Goal: Task Accomplishment & Management: Manage account settings

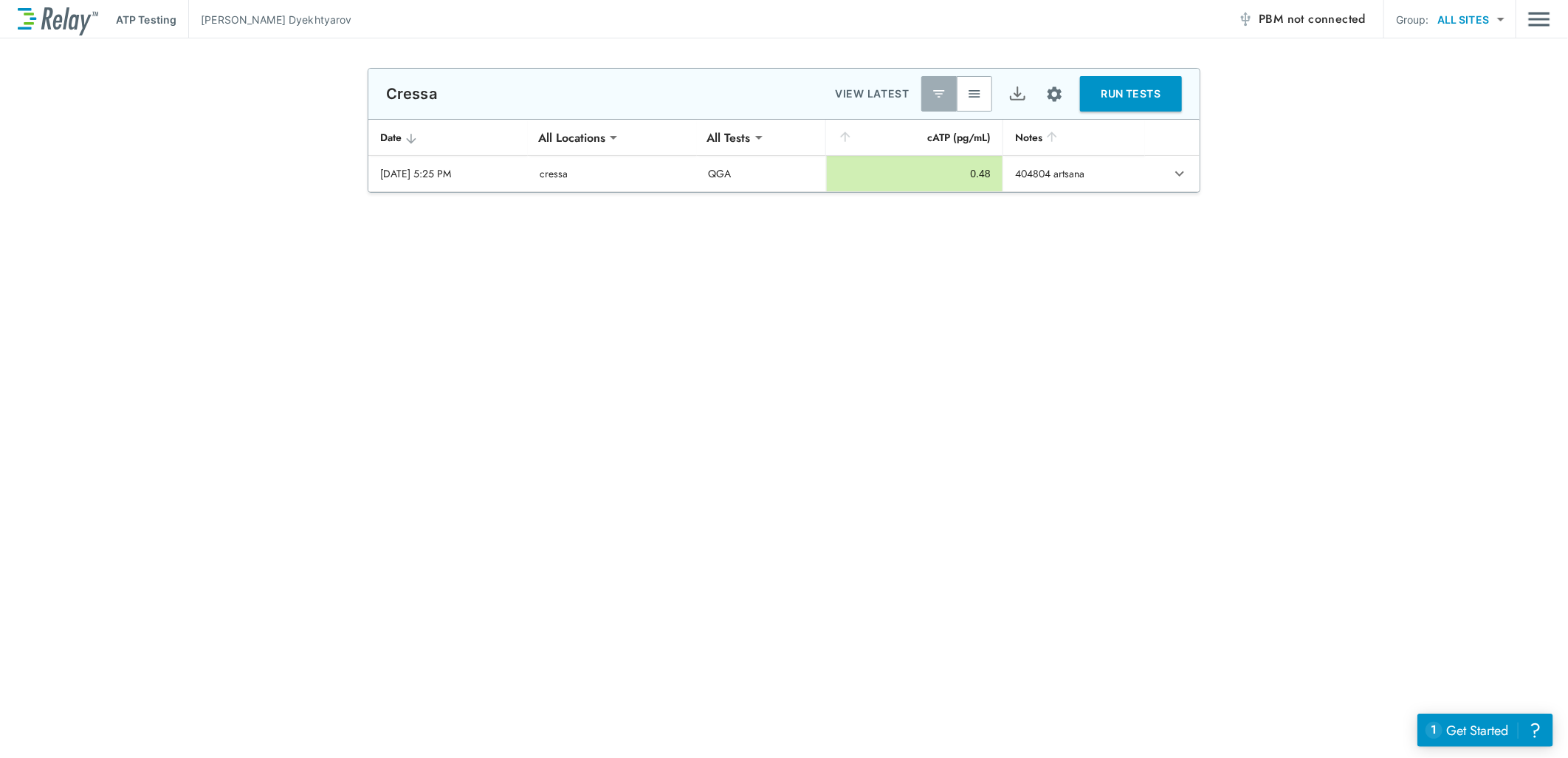
click at [975, 92] on img "button" at bounding box center [974, 94] width 15 height 15
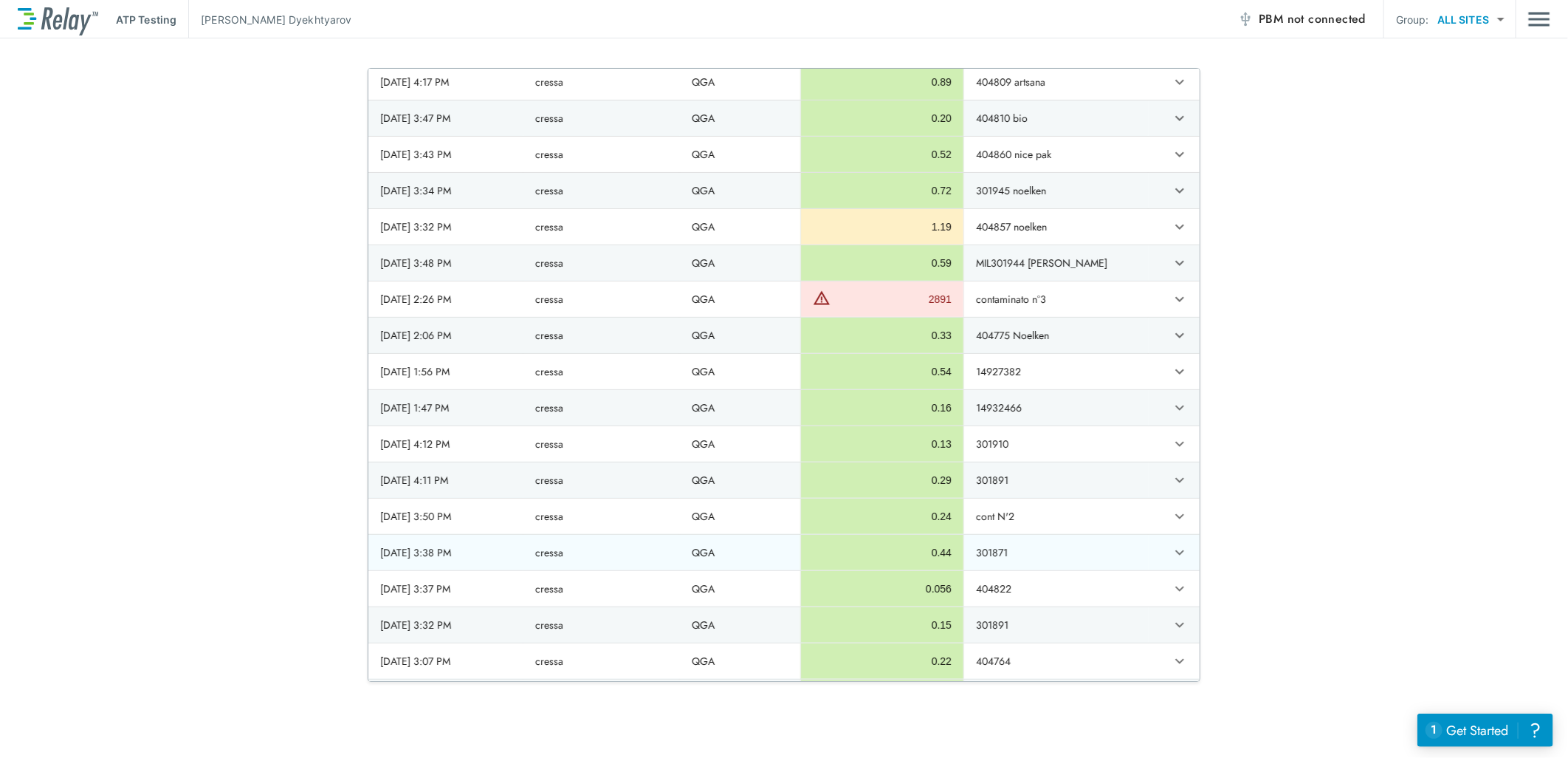
scroll to position [656, 0]
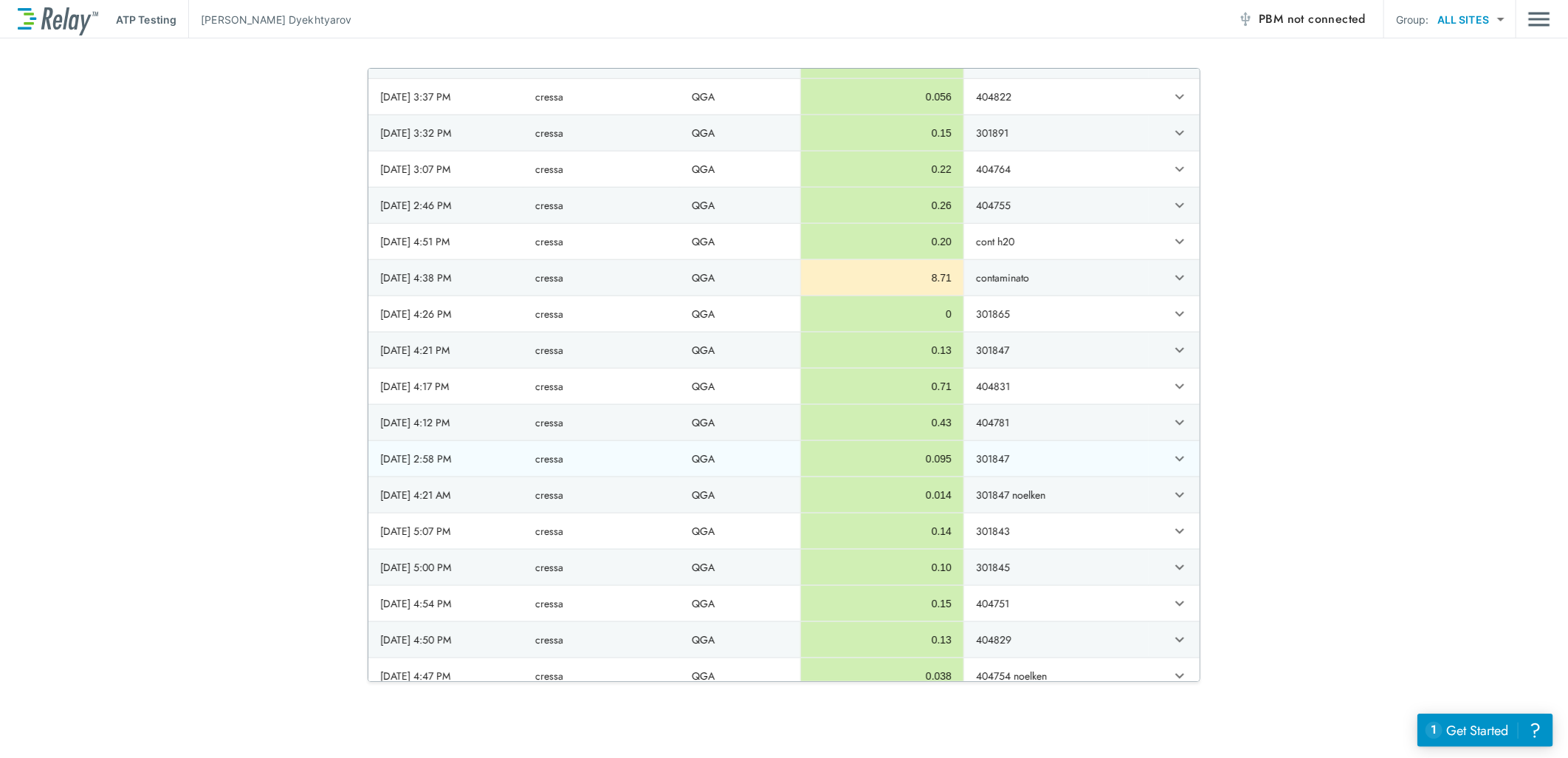
click at [1013, 466] on td "301847" at bounding box center [1057, 458] width 186 height 35
click at [1171, 457] on icon "expand row" at bounding box center [1180, 459] width 18 height 18
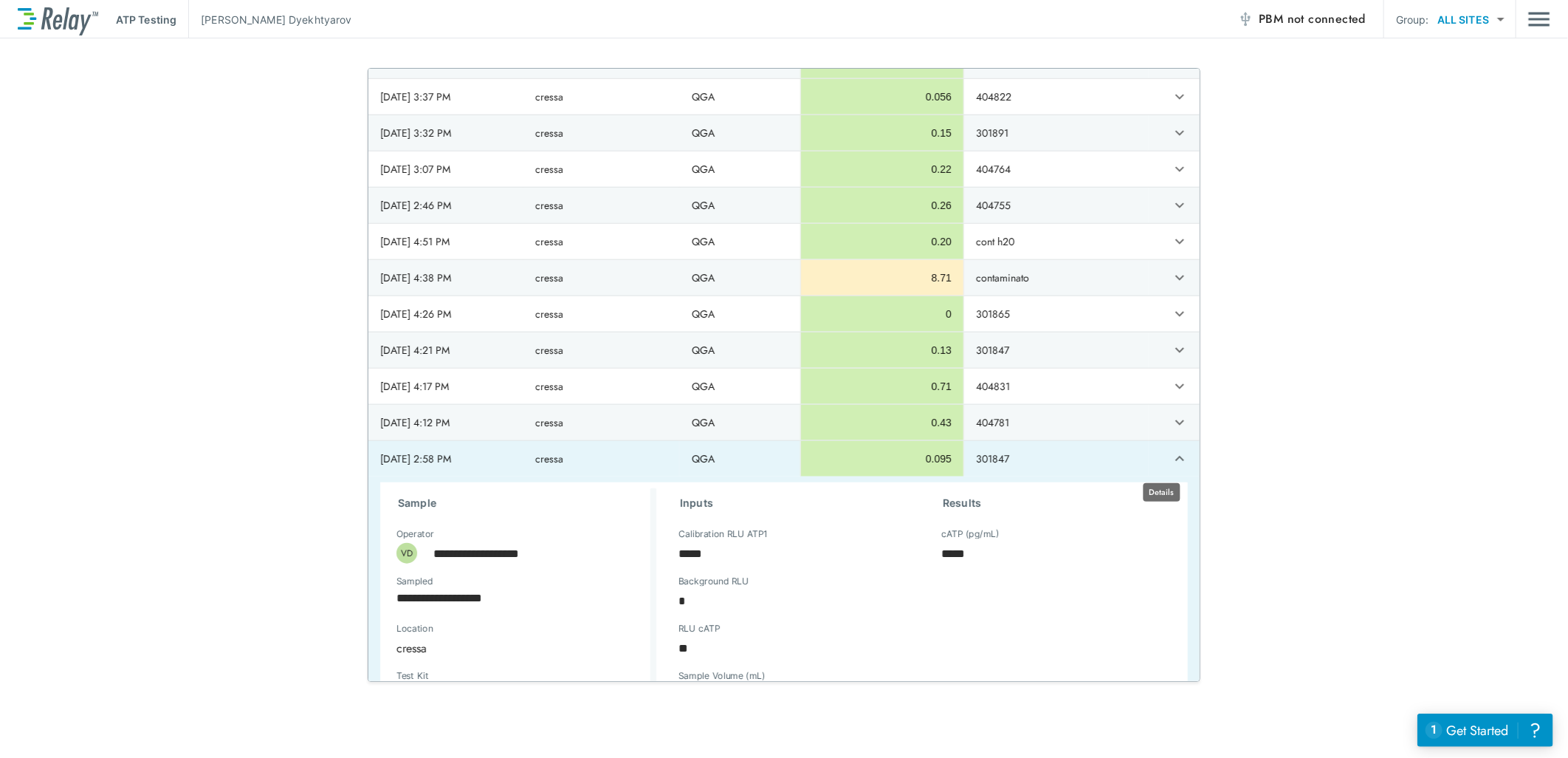
type textarea "*"
click at [1171, 456] on icon "expand row" at bounding box center [1180, 459] width 18 height 18
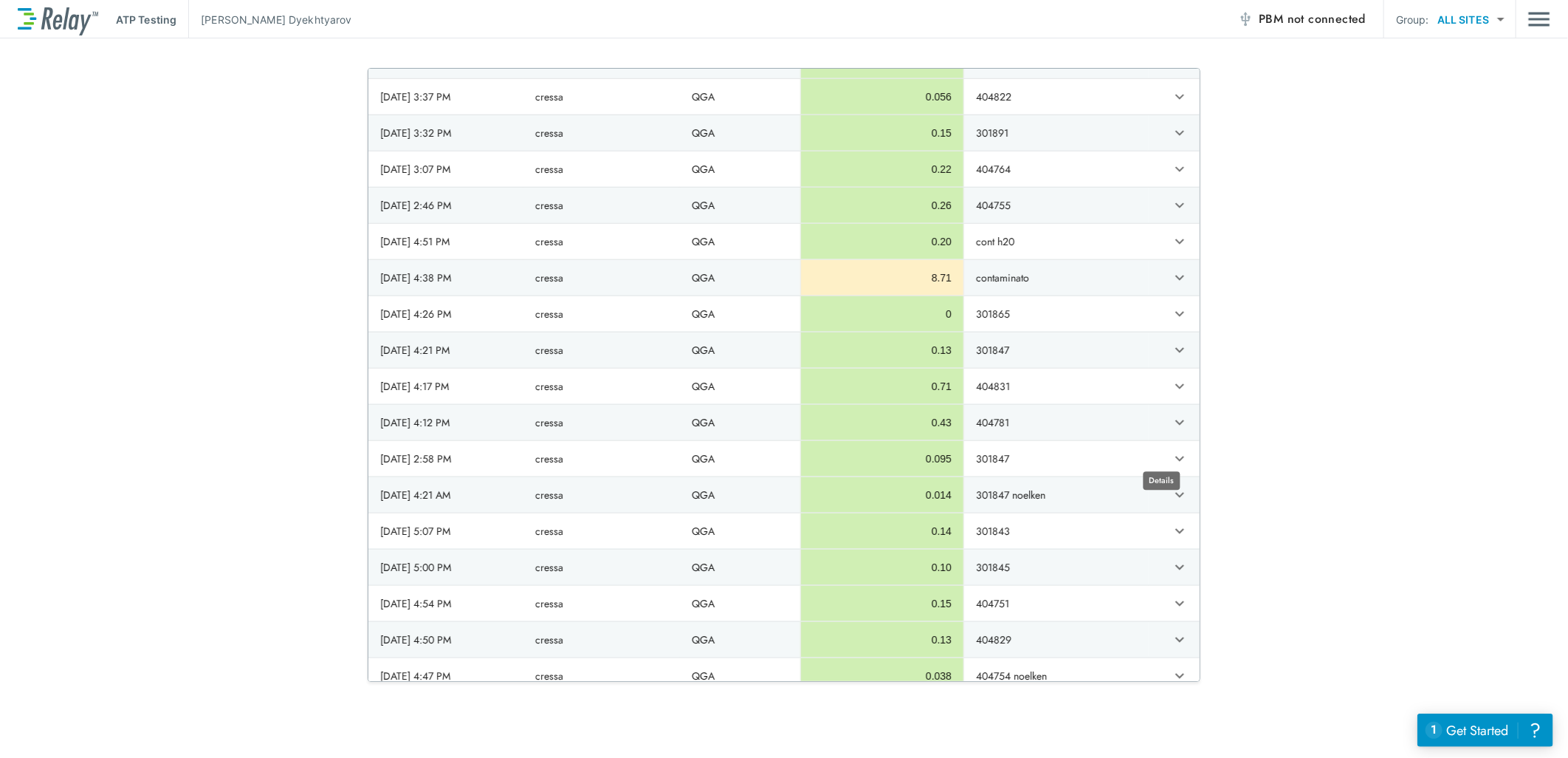
scroll to position [1067, 0]
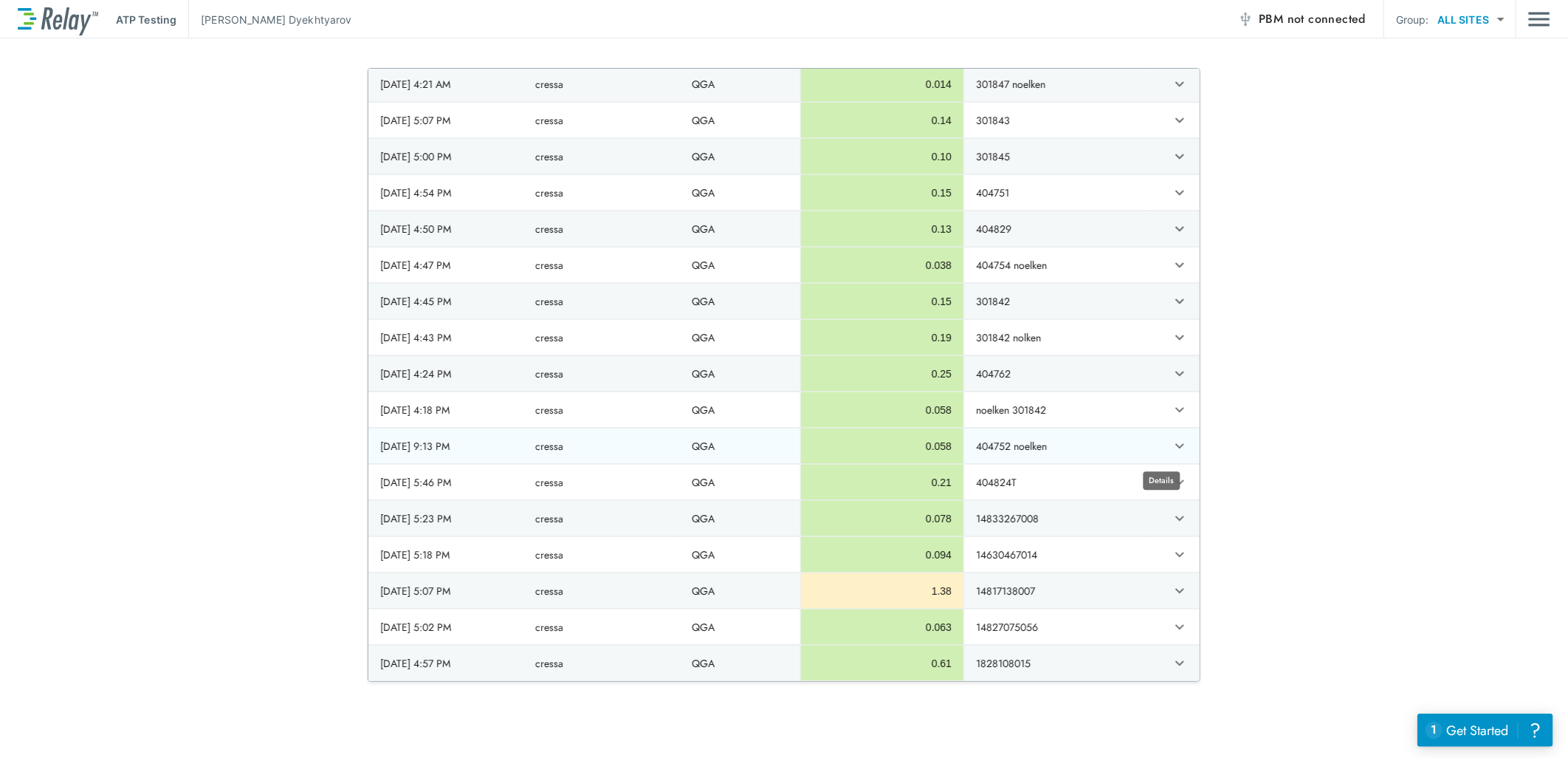
click at [1171, 455] on icon "expand row" at bounding box center [1180, 446] width 18 height 18
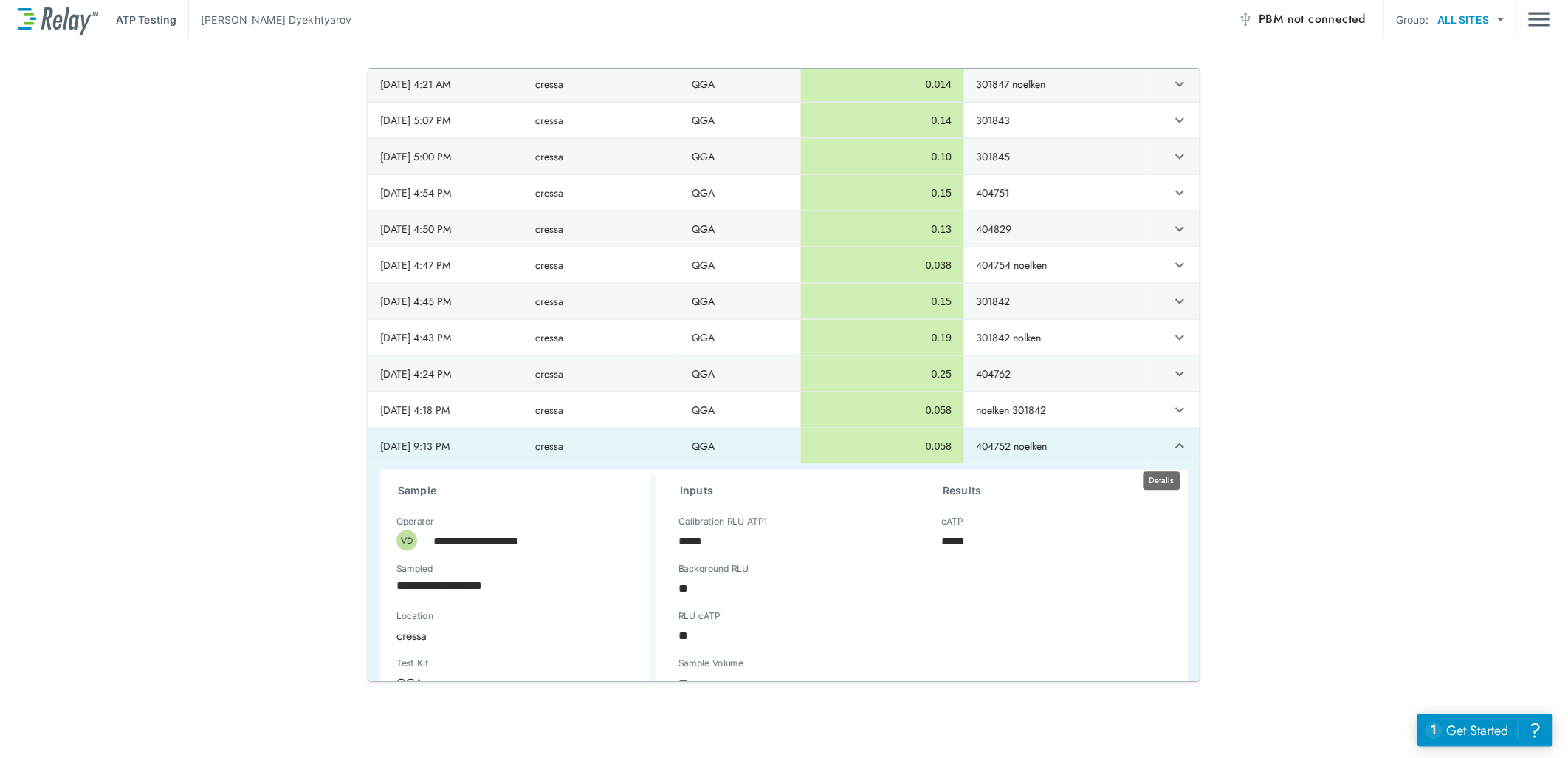
type textarea "*"
click at [1171, 455] on icon "expand row" at bounding box center [1180, 446] width 18 height 18
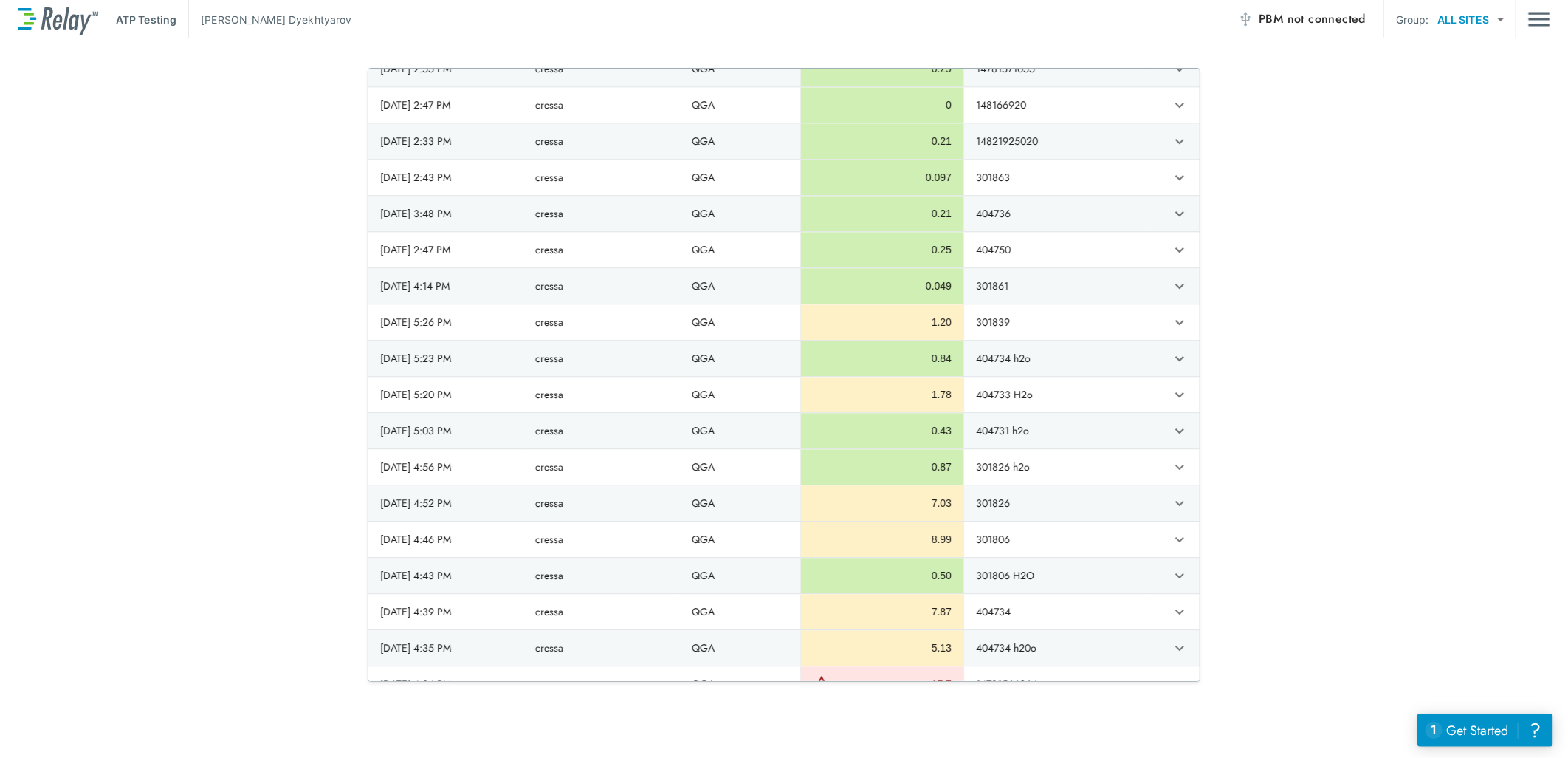
scroll to position [2133, 0]
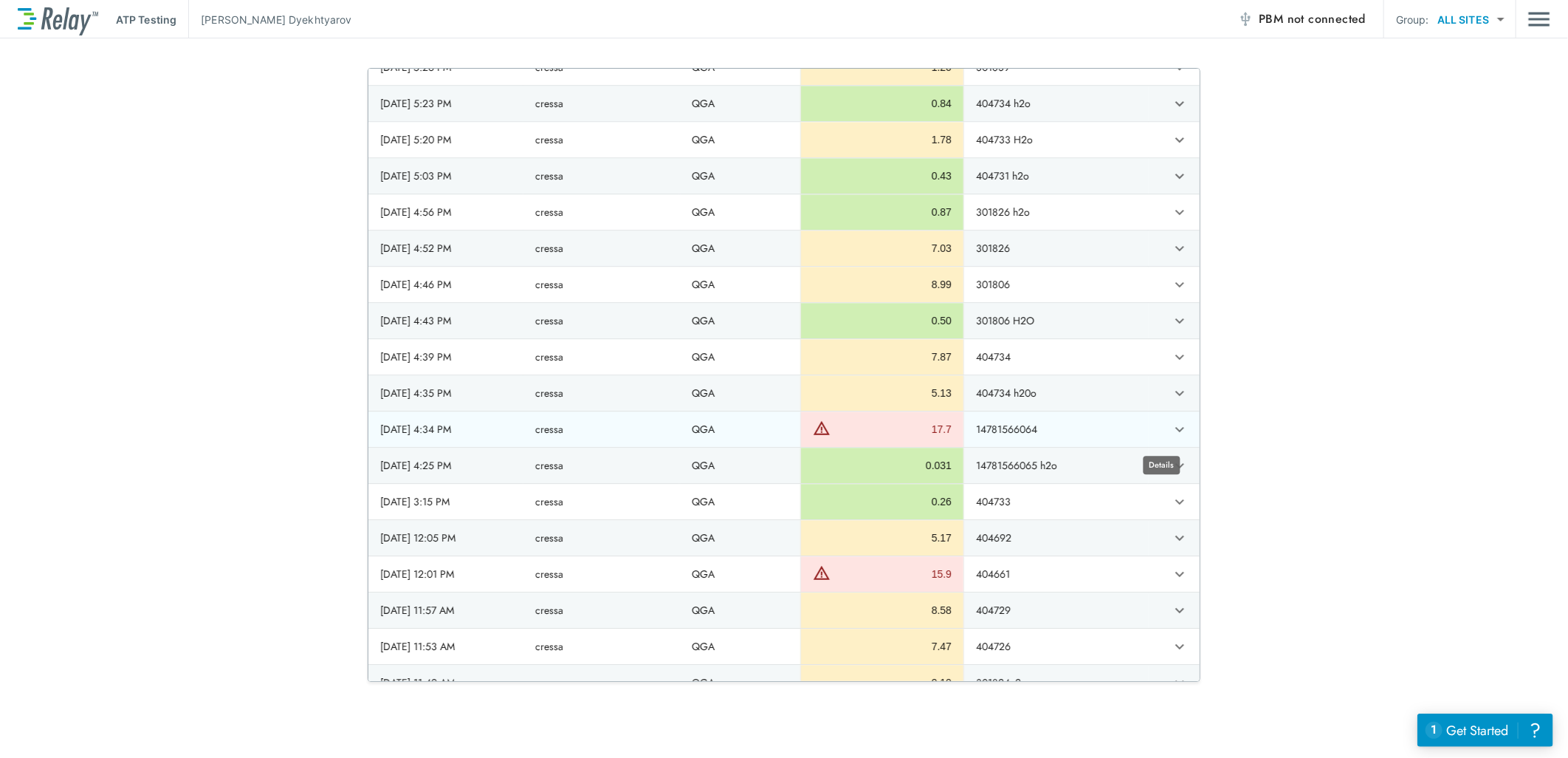
click at [1176, 432] on icon "expand row" at bounding box center [1180, 430] width 9 height 5
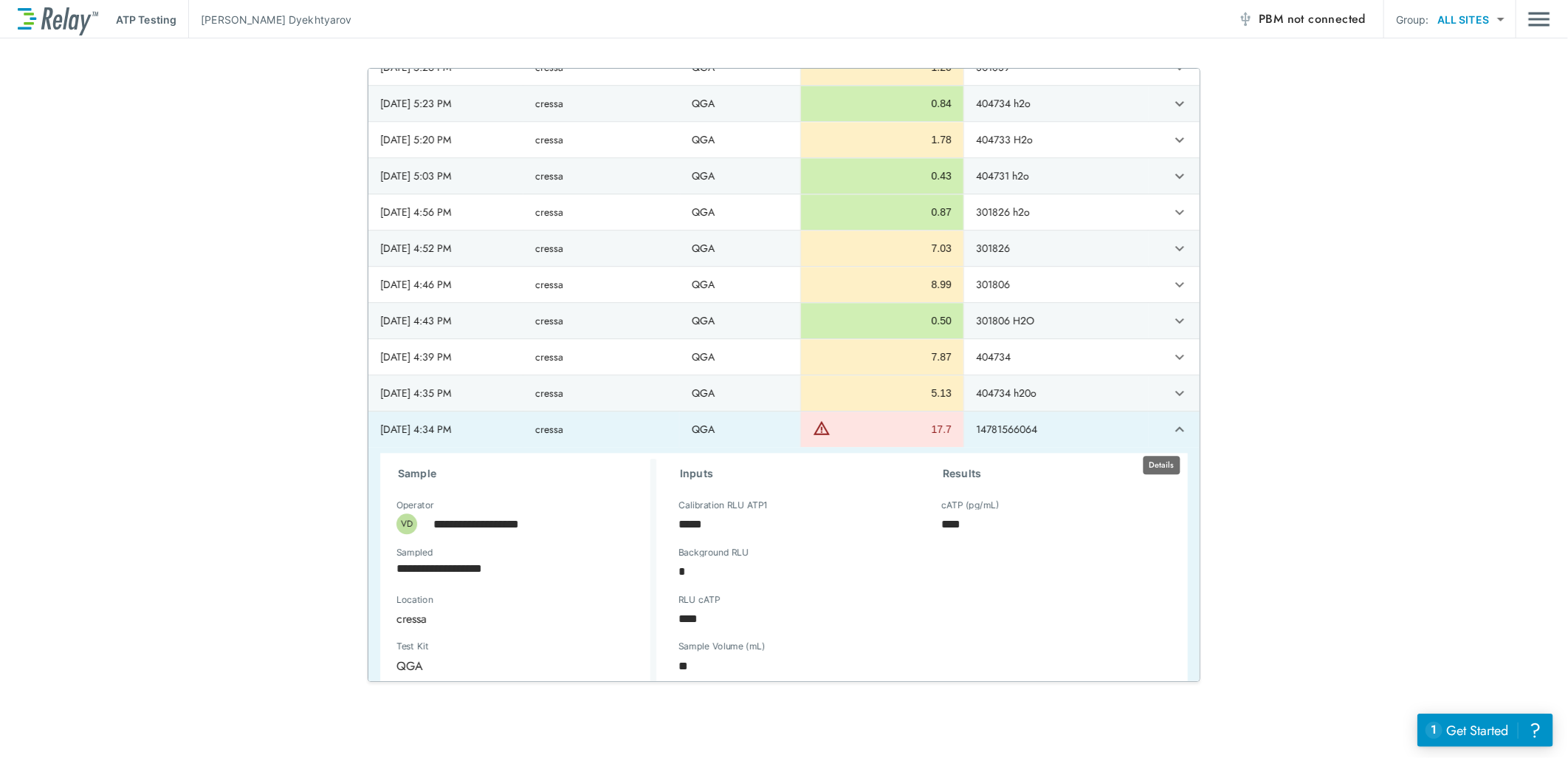
type textarea "*"
click at [1171, 434] on icon "expand row" at bounding box center [1180, 430] width 18 height 18
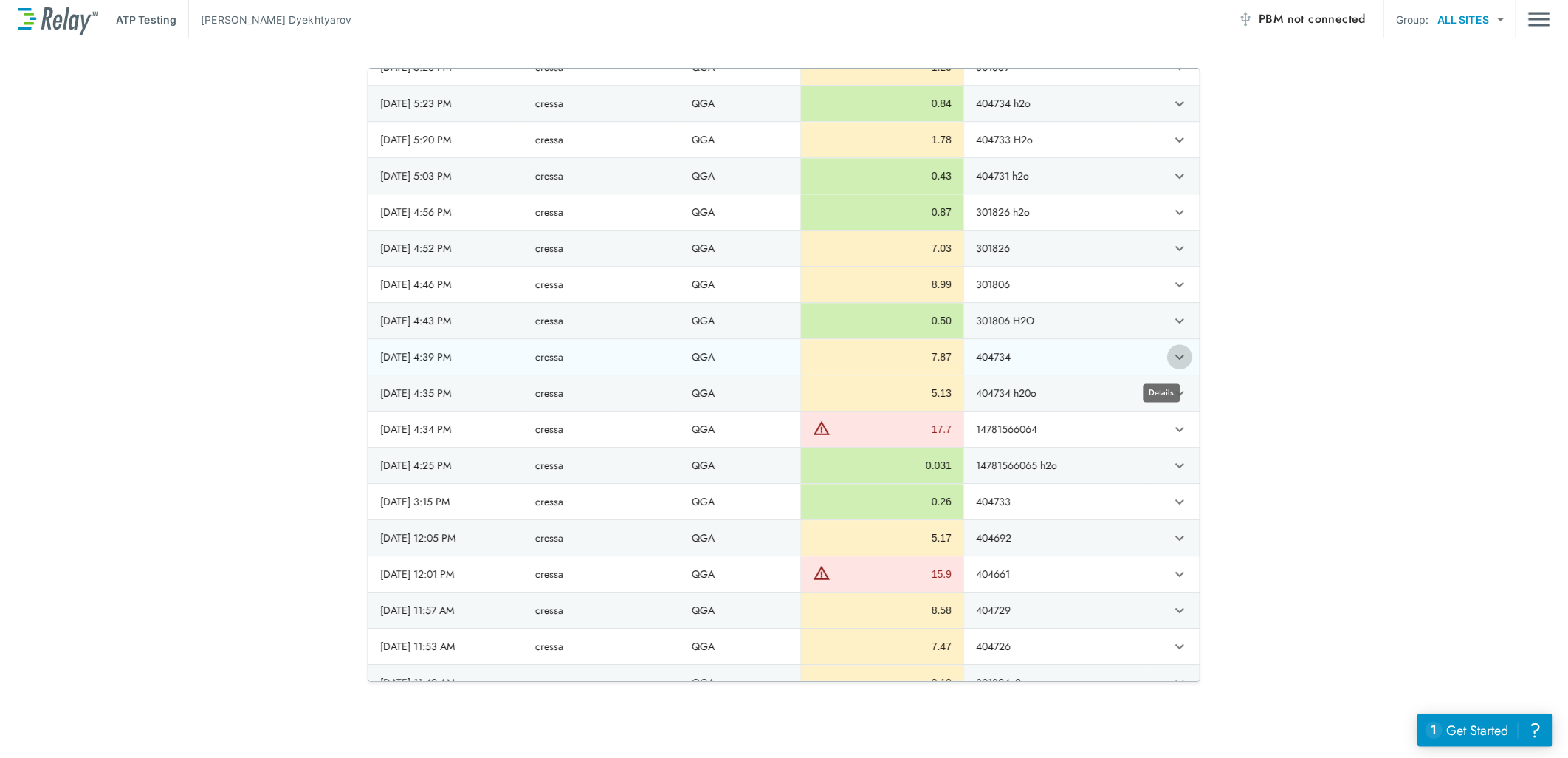
click at [1171, 356] on icon "expand row" at bounding box center [1180, 357] width 18 height 18
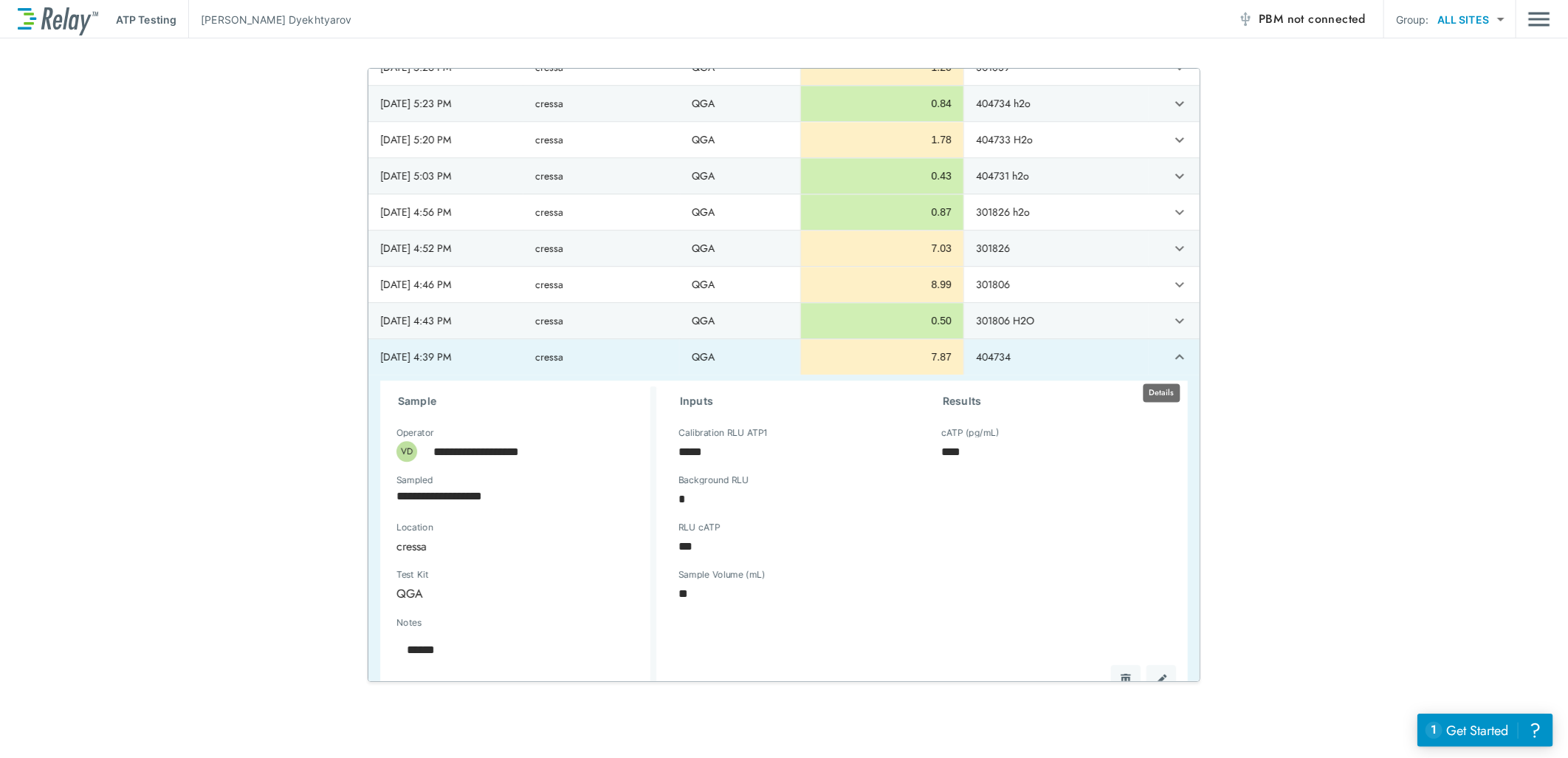
type textarea "*"
click at [1171, 357] on icon "expand row" at bounding box center [1180, 357] width 18 height 18
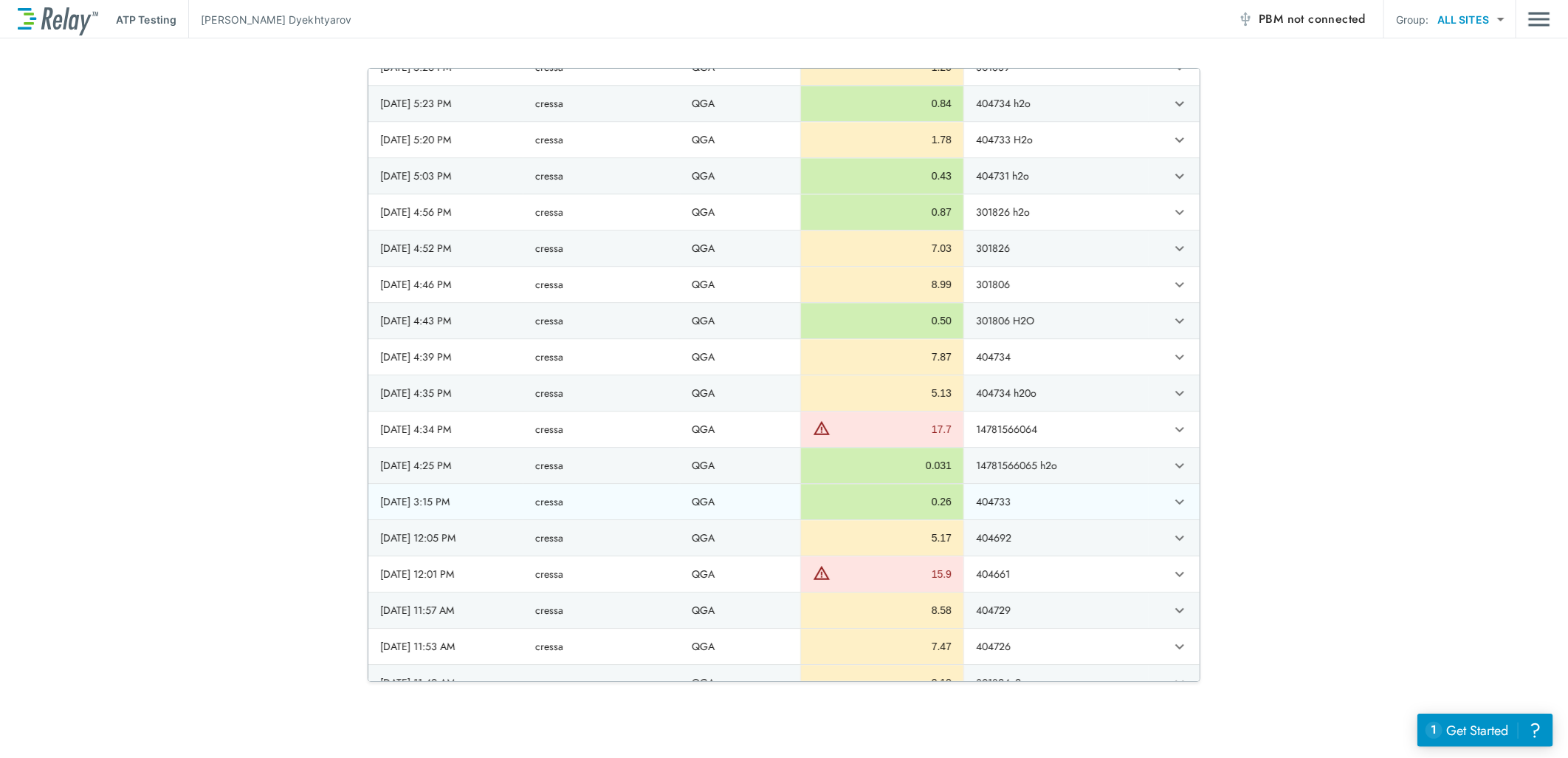
scroll to position [2380, 0]
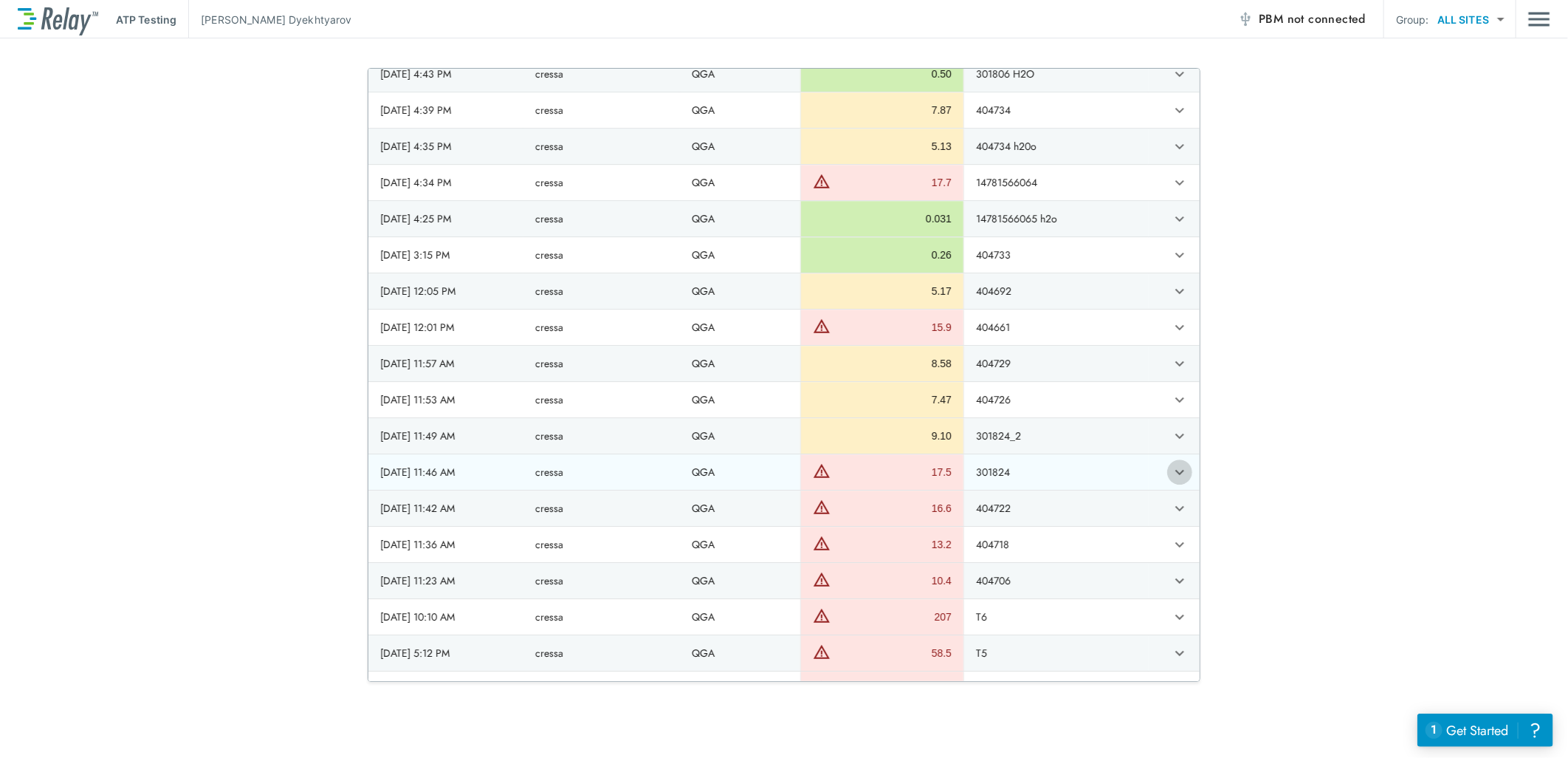
click at [1176, 475] on icon "expand row" at bounding box center [1180, 472] width 9 height 5
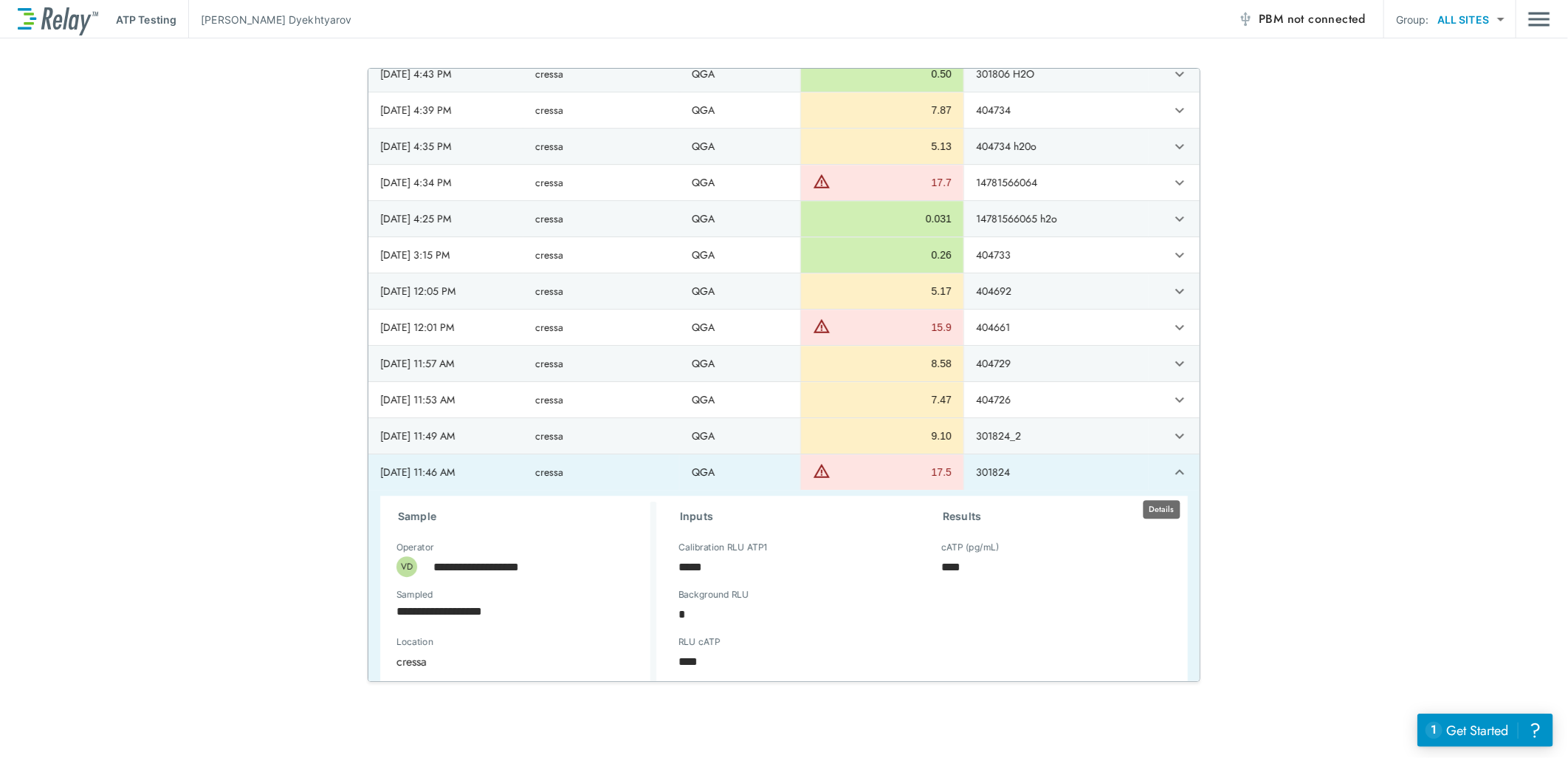
type textarea "*"
click at [1176, 474] on icon "expand row" at bounding box center [1180, 471] width 9 height 5
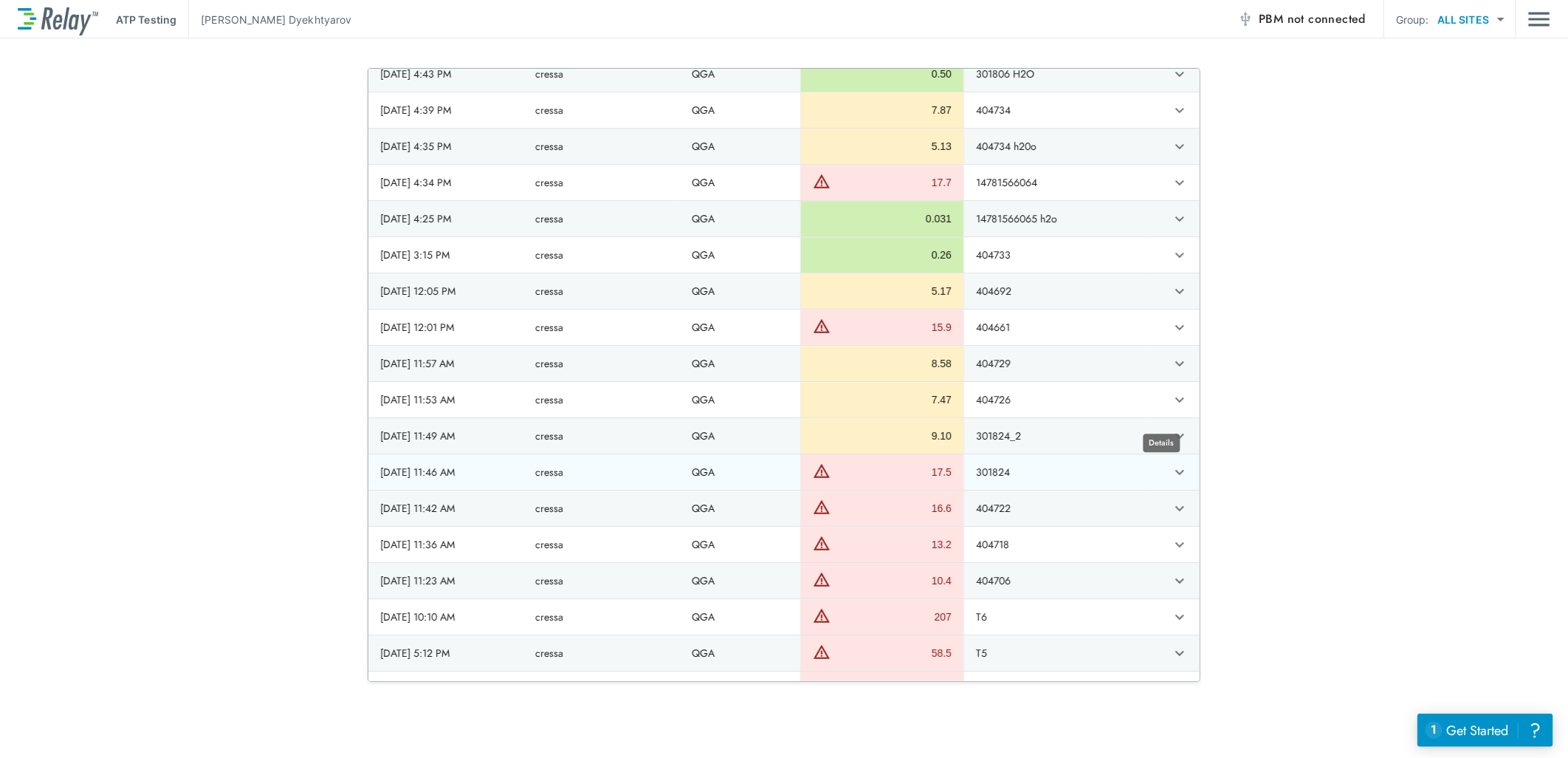
scroll to position [2462, 0]
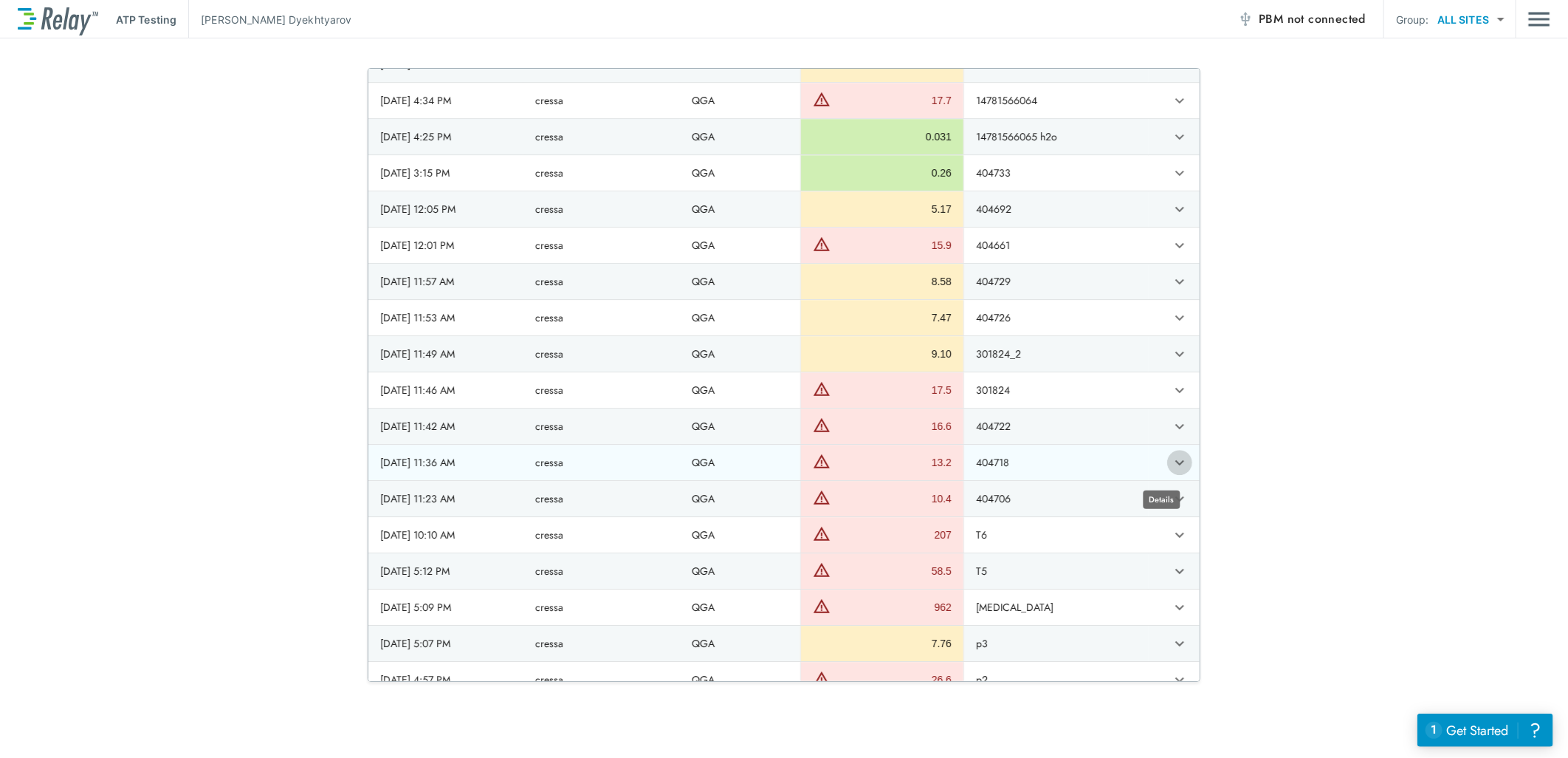
click at [1167, 475] on button "expand row" at bounding box center [1180, 462] width 25 height 25
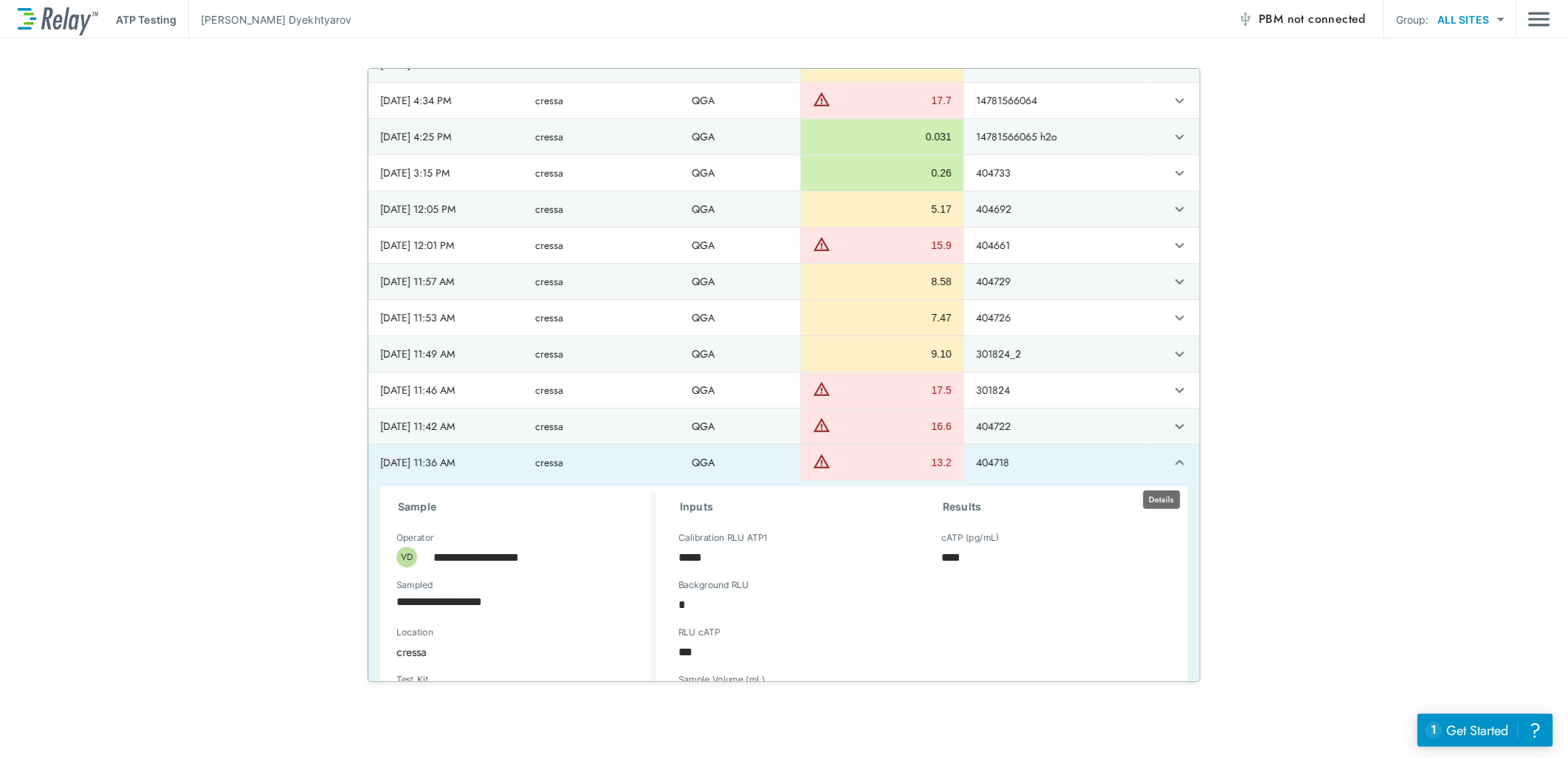
type textarea "*"
click at [1167, 475] on button "expand row" at bounding box center [1180, 462] width 25 height 25
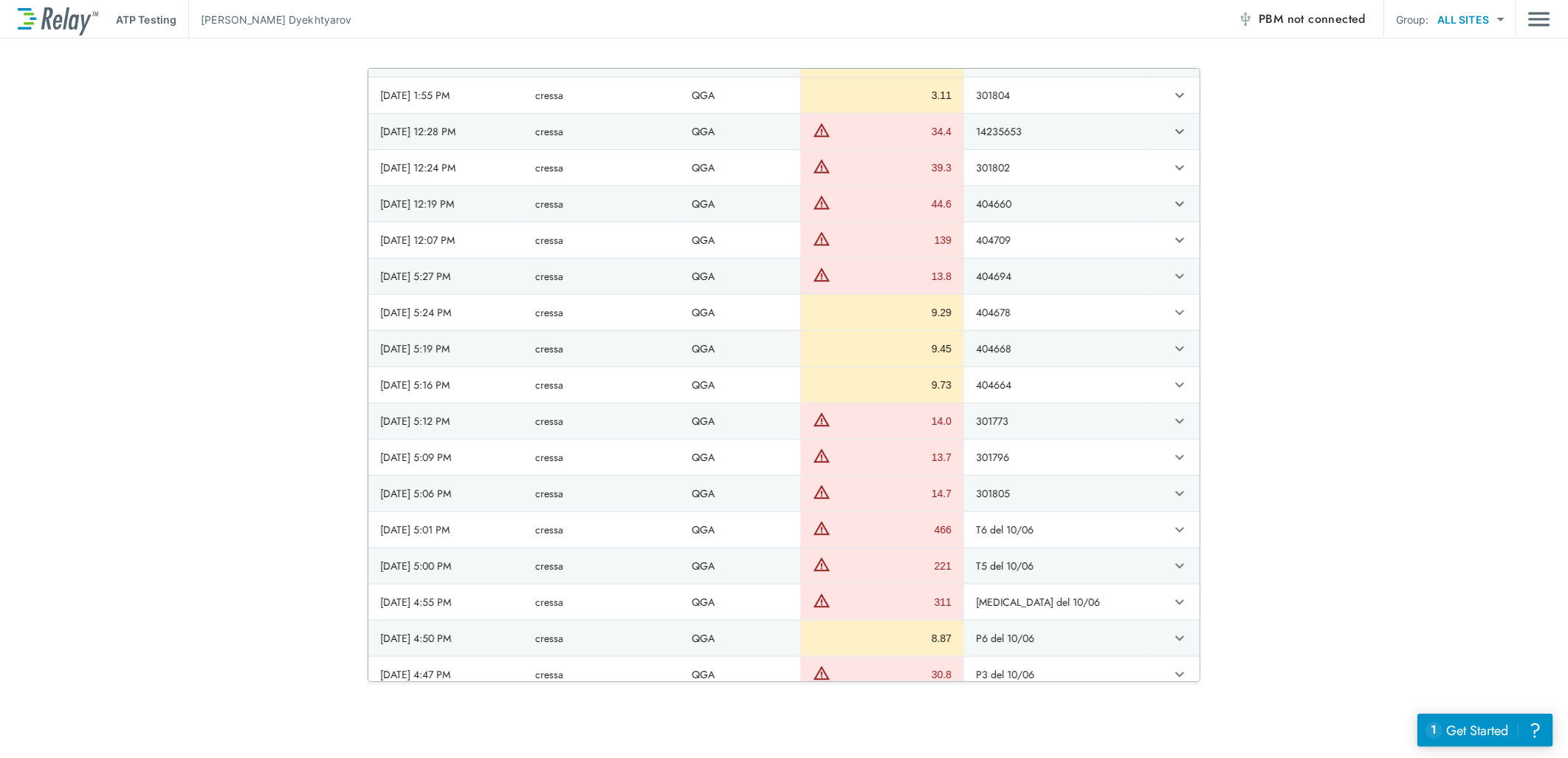
scroll to position [0, 0]
